Goal: Transaction & Acquisition: Obtain resource

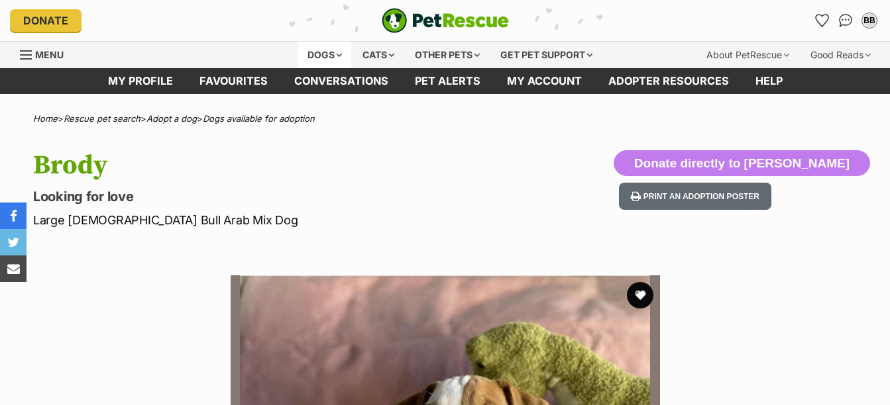
click at [322, 54] on div "Dogs" at bounding box center [324, 55] width 53 height 26
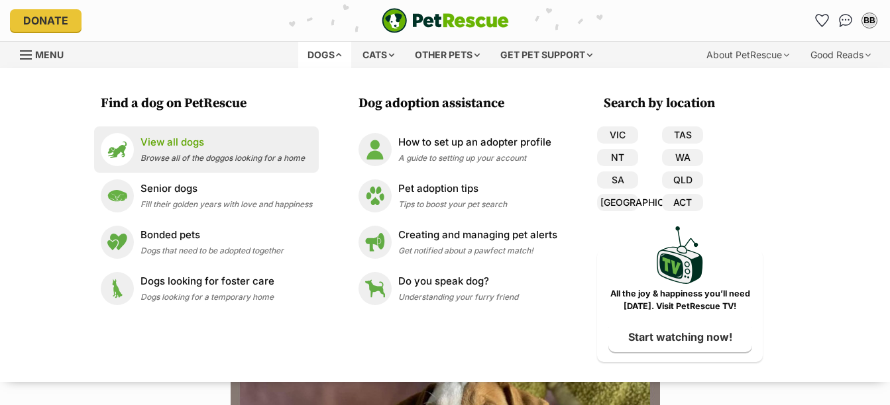
click at [201, 153] on span "Browse all of the doggos looking for a home" at bounding box center [222, 158] width 164 height 10
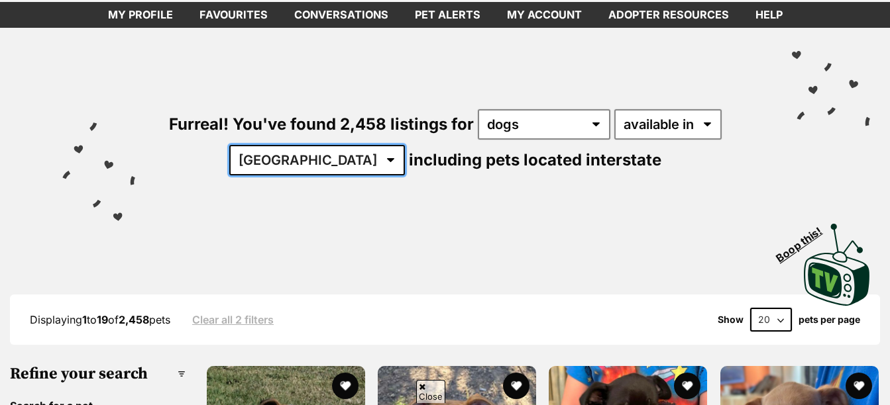
click at [350, 160] on select "Australia ACT NSW NT QLD SA TAS VIC WA" at bounding box center [317, 160] width 176 height 30
select select "QLD"
click at [270, 145] on select "Australia ACT NSW NT QLD SA TAS VIC WA" at bounding box center [317, 160] width 176 height 30
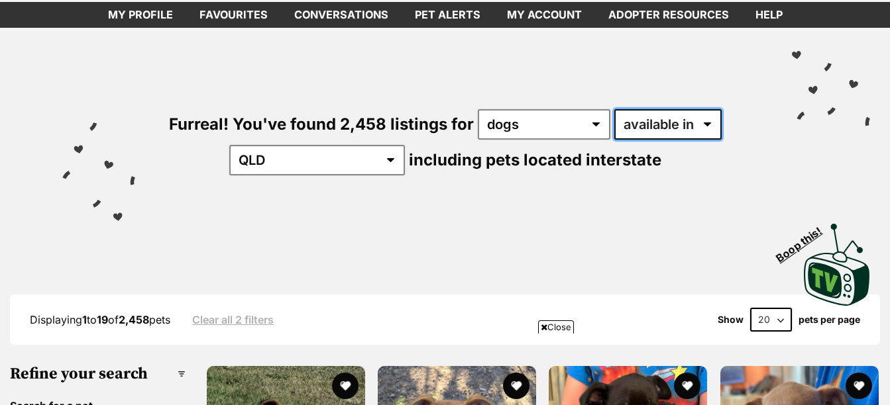
click at [715, 119] on select "available in located in" at bounding box center [667, 124] width 107 height 30
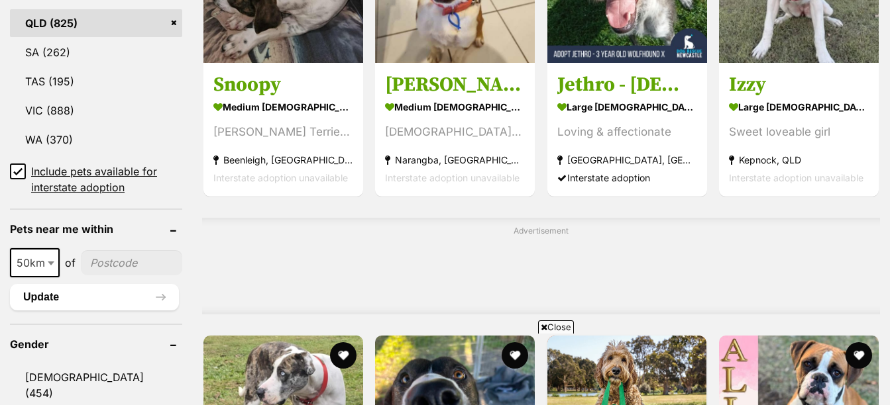
scroll to position [861, 0]
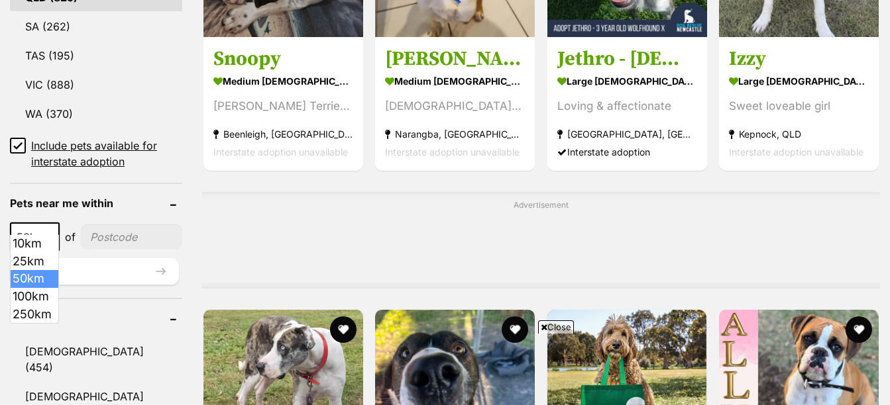
click at [49, 223] on span at bounding box center [52, 237] width 13 height 29
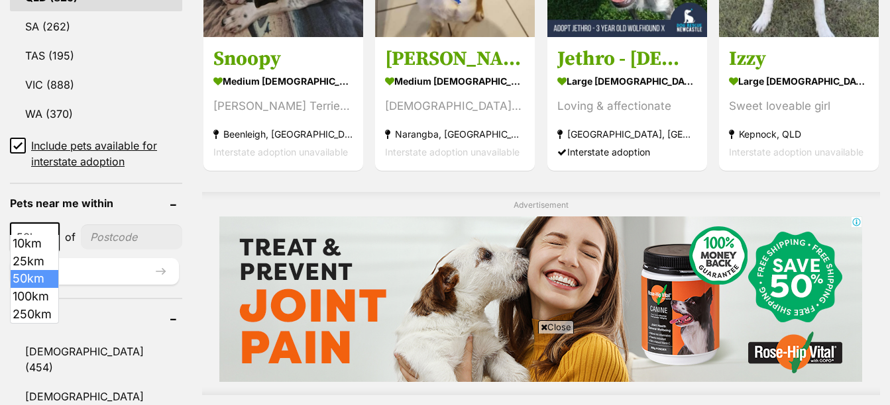
scroll to position [0, 0]
select select "250"
click at [114, 225] on input"] "postcode" at bounding box center [134, 237] width 95 height 25
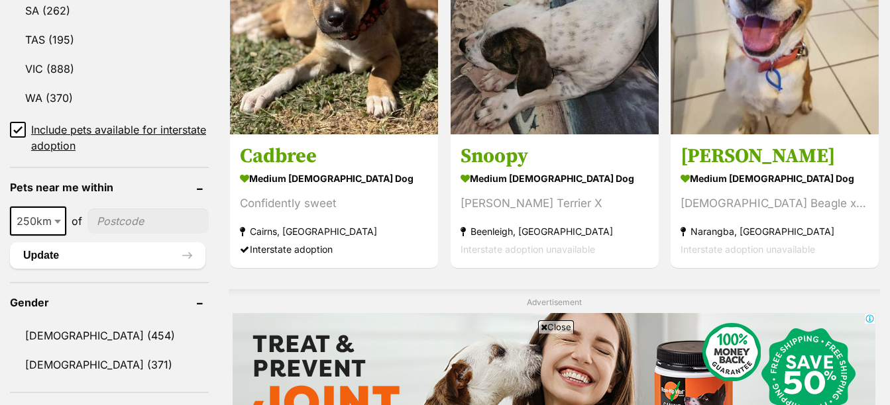
type input"] "4817"
click at [114, 254] on button "Update" at bounding box center [107, 255] width 195 height 26
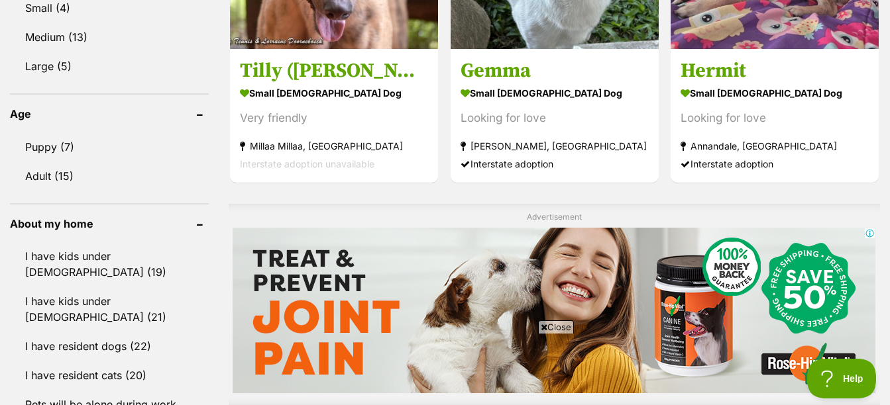
scroll to position [729, 0]
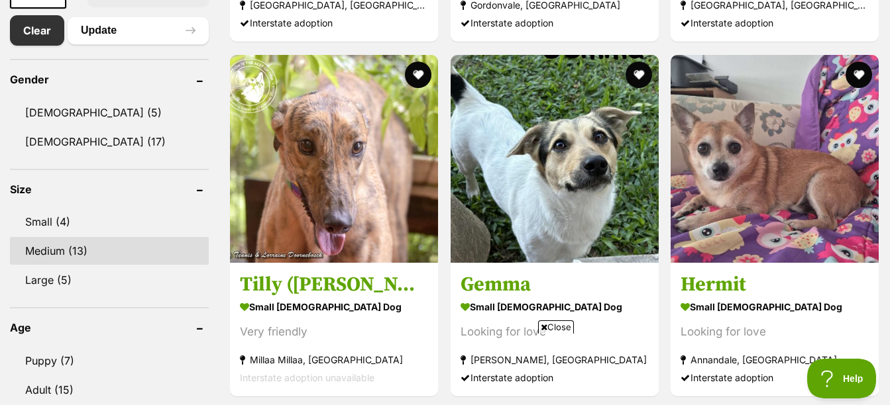
click at [46, 251] on link "Medium (13)" at bounding box center [109, 251] width 199 height 28
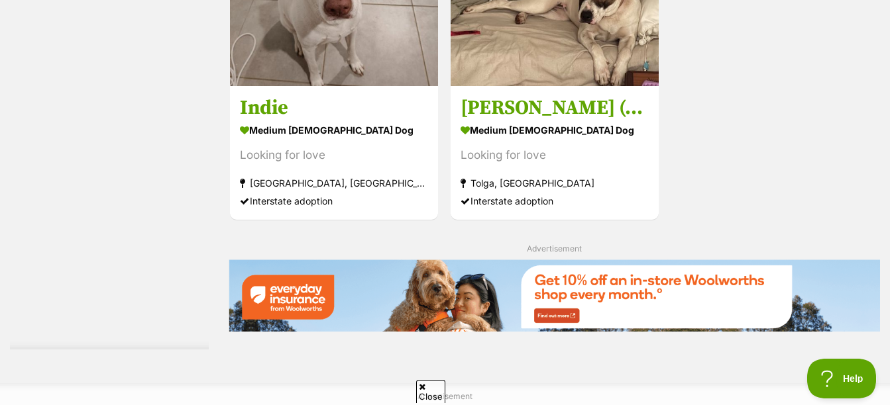
scroll to position [2186, 0]
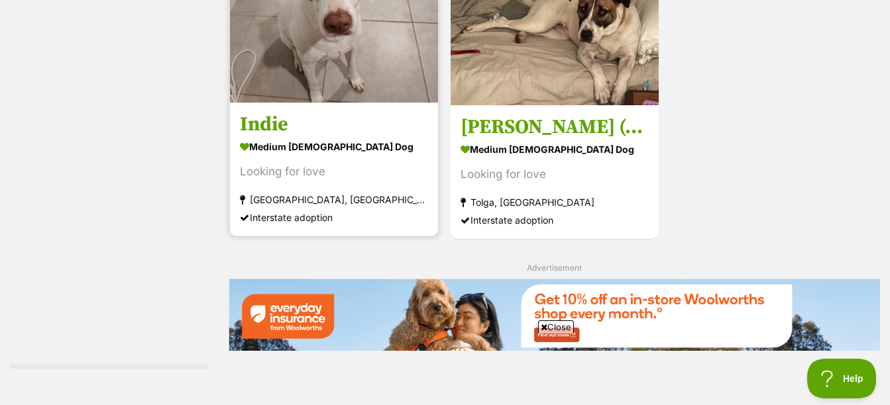
click at [258, 121] on h3 "Indie" at bounding box center [334, 124] width 188 height 25
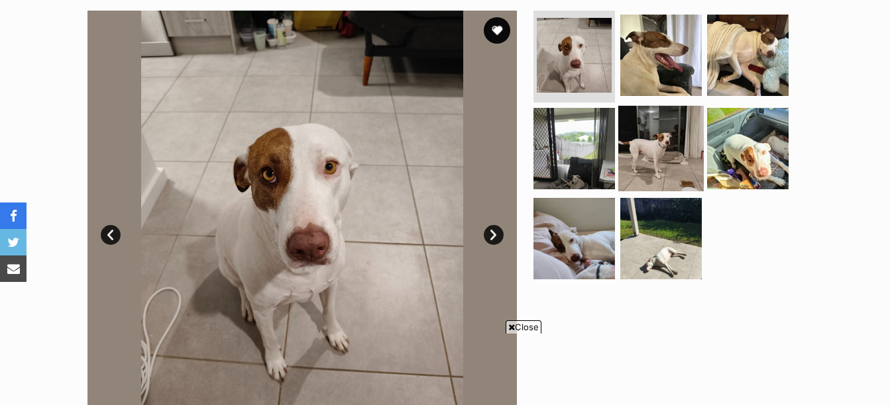
click at [646, 158] on img at bounding box center [660, 148] width 85 height 85
